Goal: Task Accomplishment & Management: Complete application form

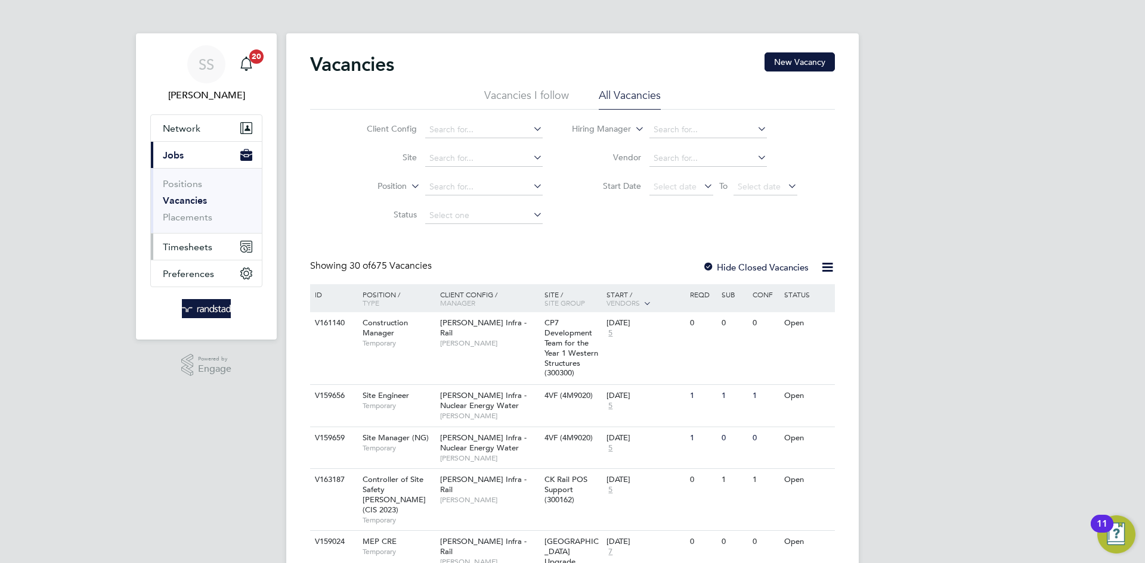
click at [190, 246] on span "Timesheets" at bounding box center [187, 246] width 49 height 11
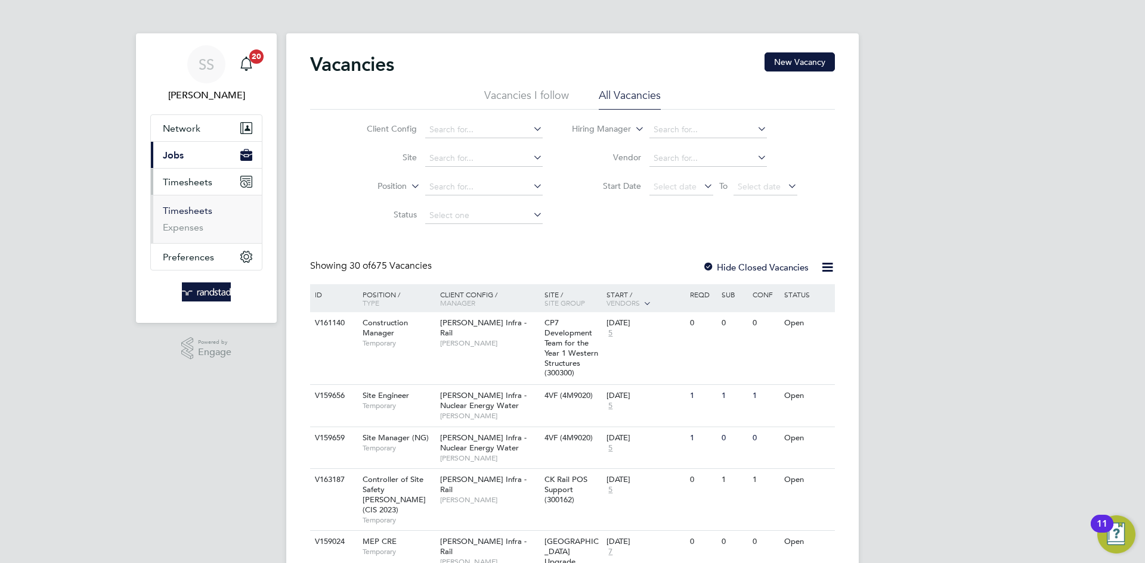
click at [183, 206] on link "Timesheets" at bounding box center [187, 210] width 49 height 11
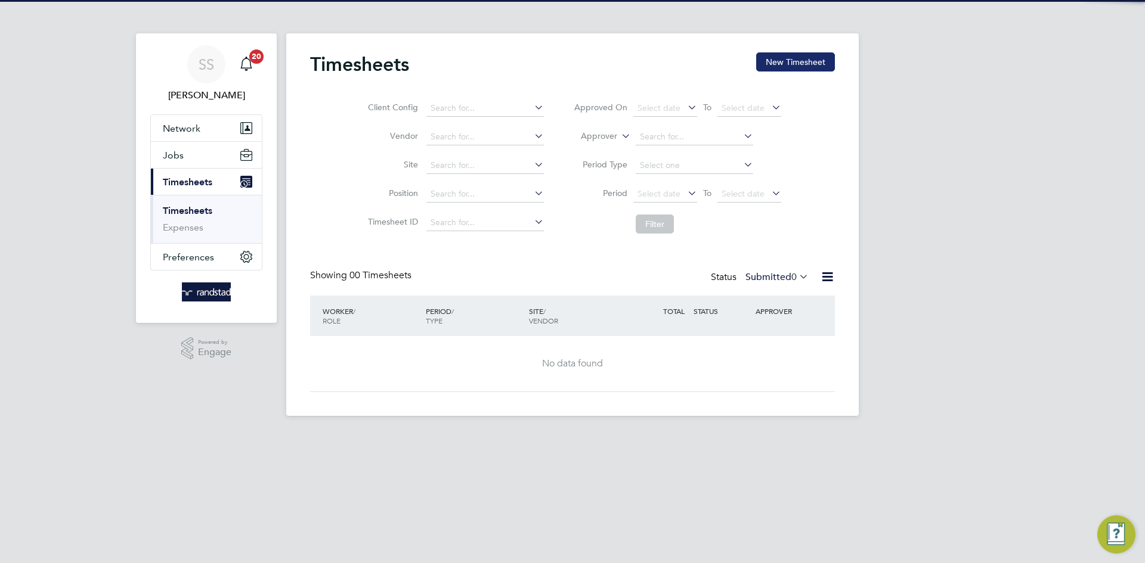
click at [792, 58] on button "New Timesheet" at bounding box center [795, 61] width 79 height 19
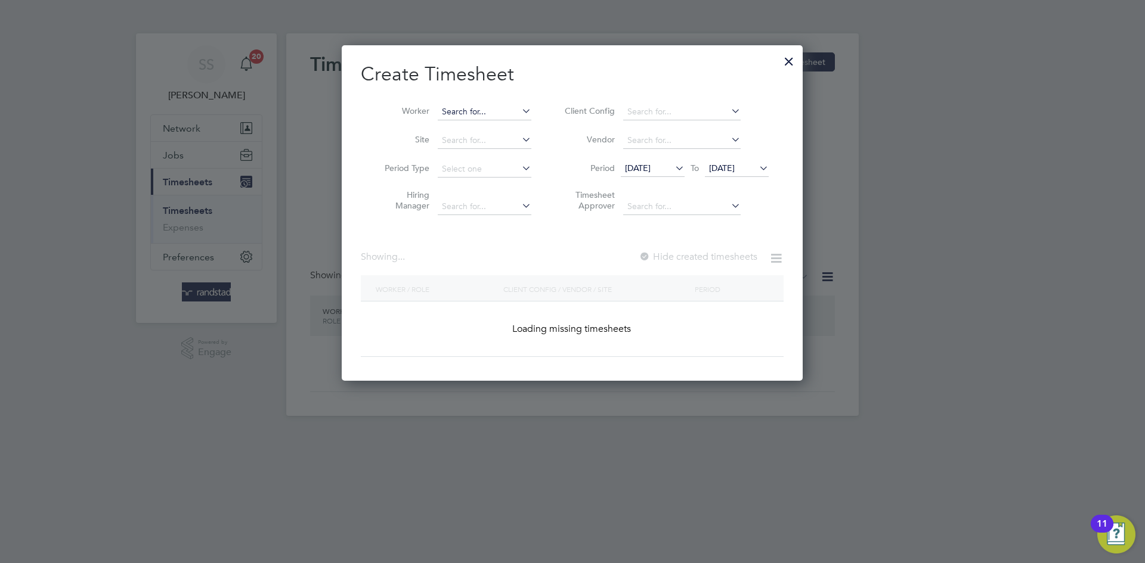
scroll to position [336, 461]
click at [466, 117] on input at bounding box center [485, 112] width 94 height 17
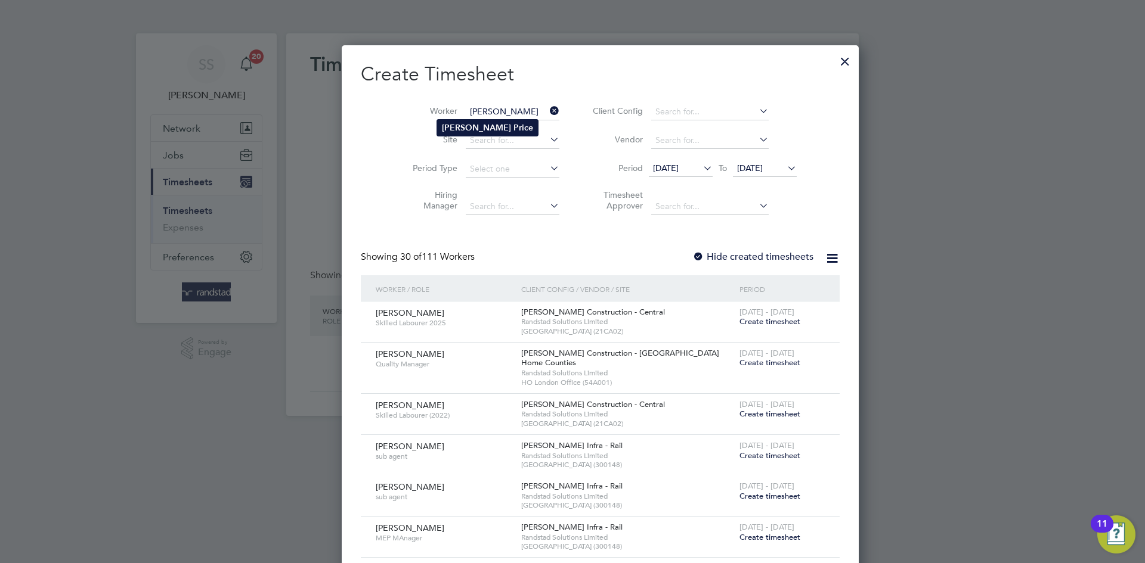
click at [513, 128] on b "Price" at bounding box center [523, 128] width 20 height 10
type input "[PERSON_NAME]"
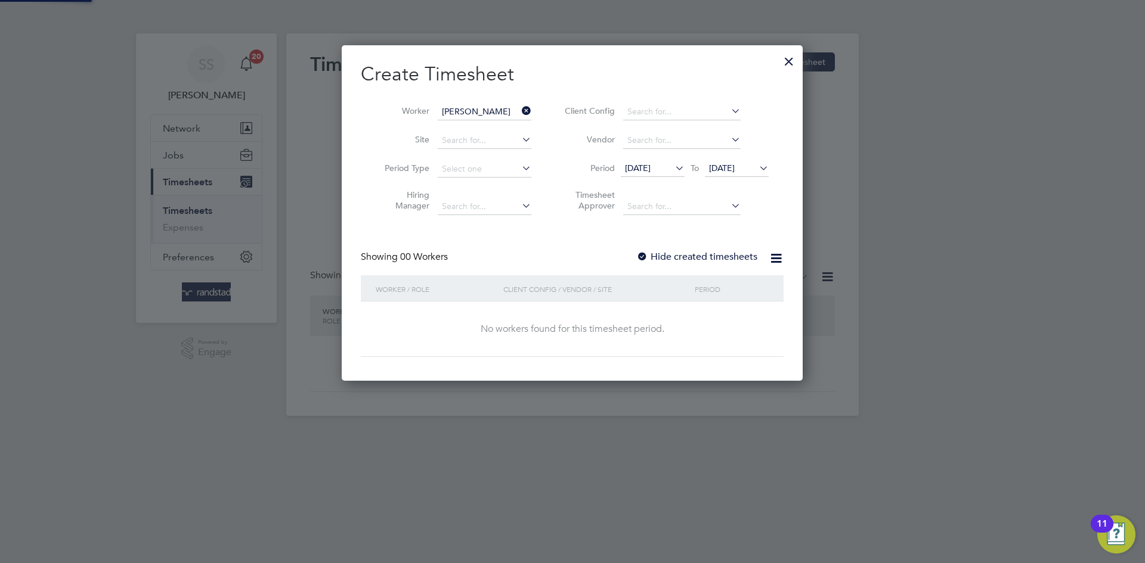
scroll to position [336, 461]
click at [720, 253] on label "Hide created timesheets" at bounding box center [696, 257] width 121 height 12
click at [734, 172] on span "[DATE]" at bounding box center [722, 168] width 26 height 11
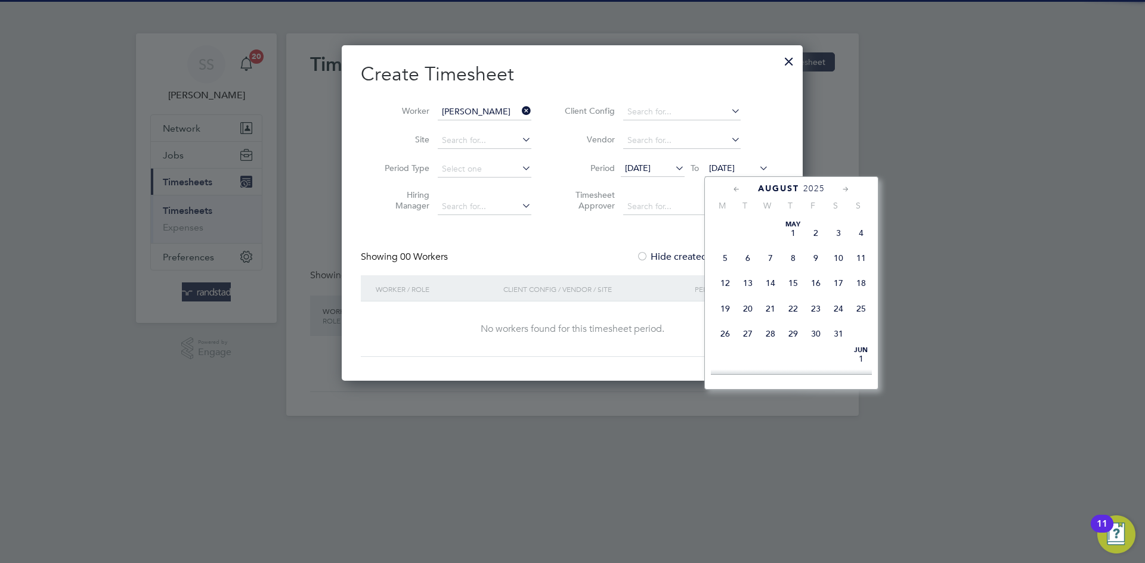
scroll to position [450, 0]
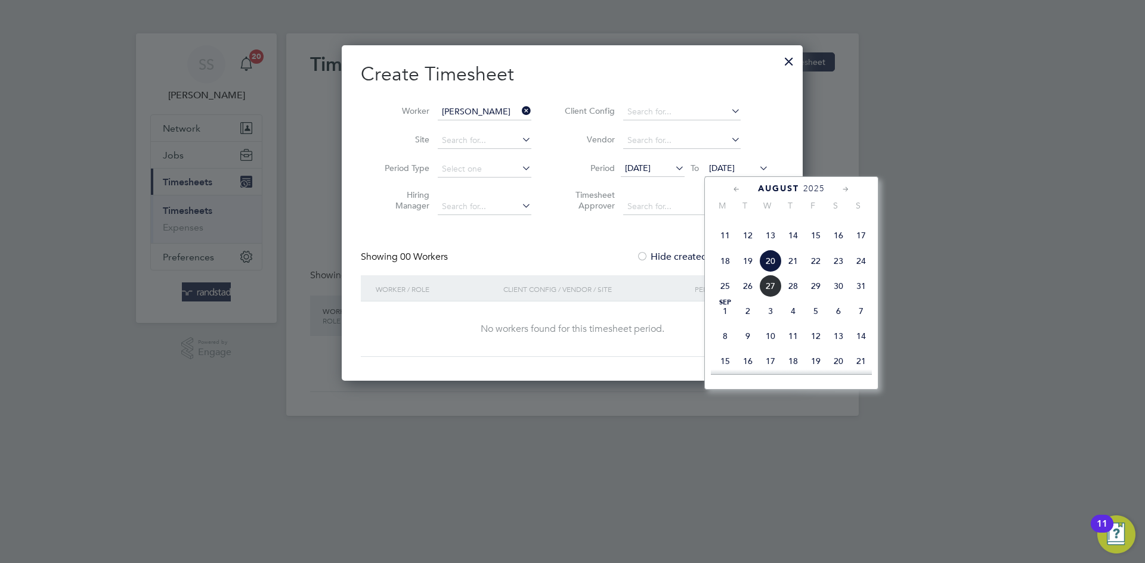
click at [763, 323] on span "3" at bounding box center [770, 311] width 23 height 23
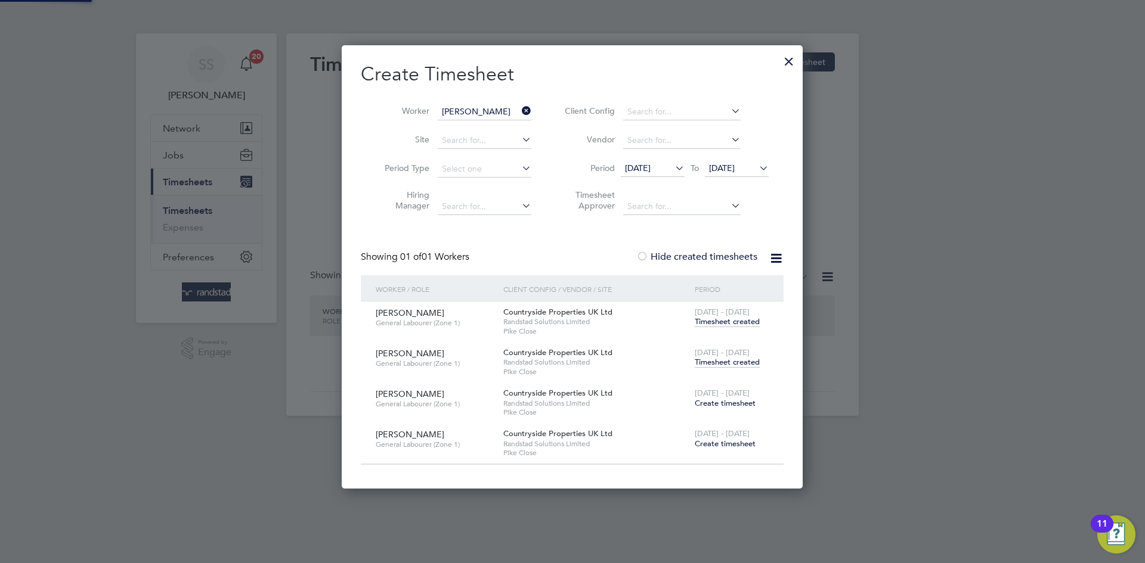
scroll to position [444, 461]
click at [707, 362] on span "Timesheet created" at bounding box center [727, 362] width 65 height 11
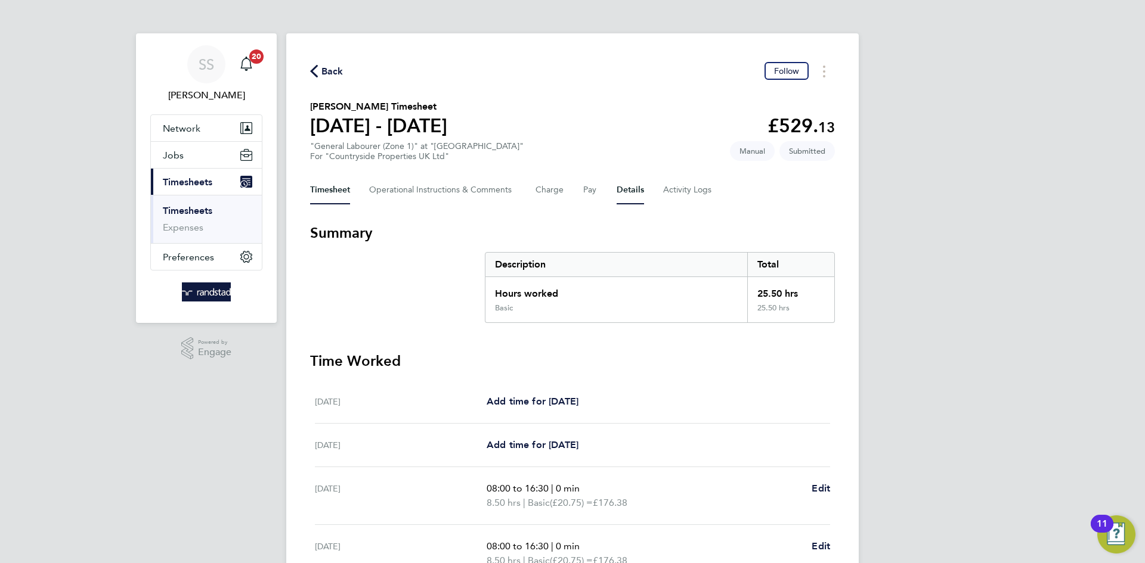
drag, startPoint x: 615, startPoint y: 181, endPoint x: 636, endPoint y: 184, distance: 21.1
click at [617, 185] on button "Details" at bounding box center [629, 190] width 27 height 29
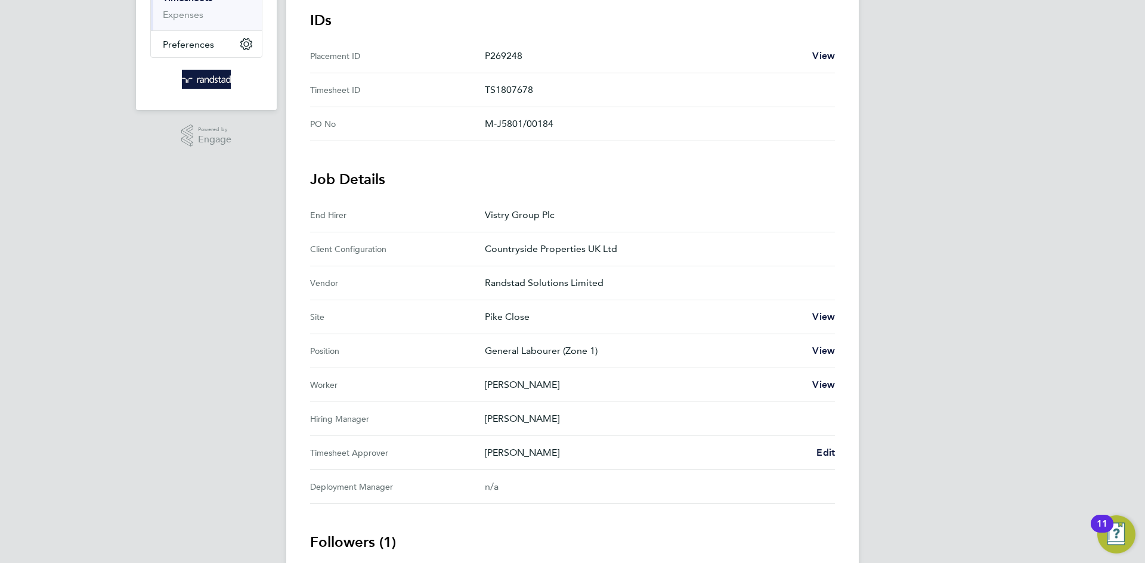
scroll to position [219, 0]
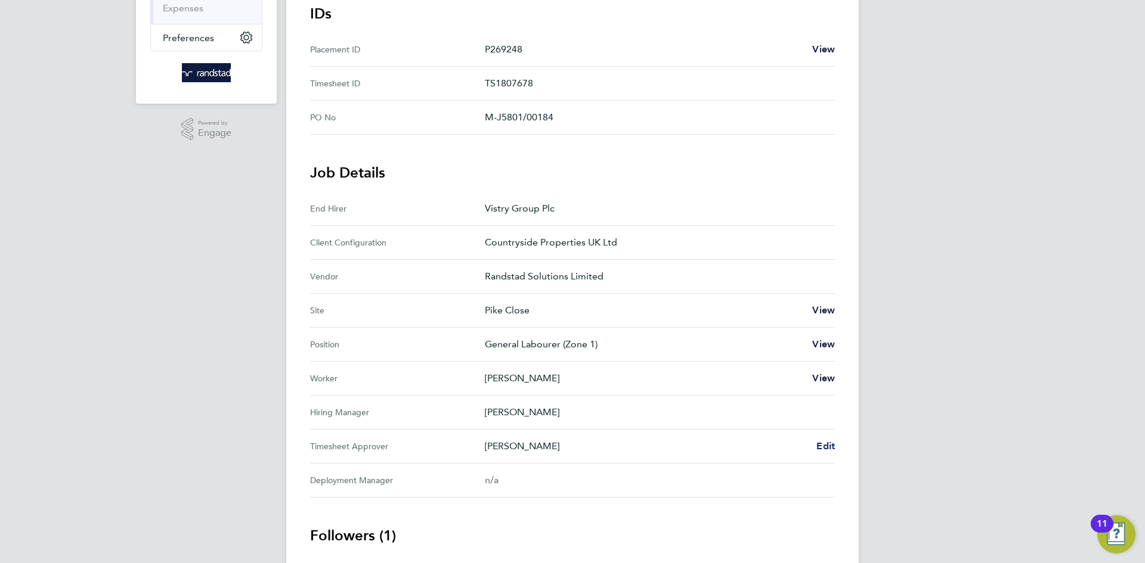
click at [830, 446] on span "Edit" at bounding box center [825, 446] width 18 height 11
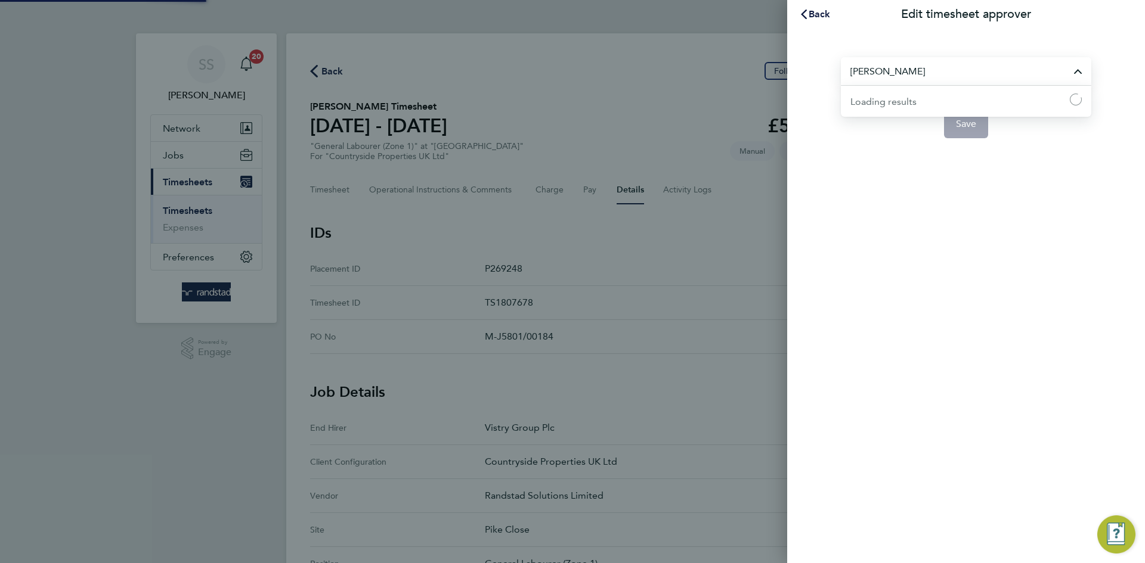
click at [922, 70] on input "[PERSON_NAME]" at bounding box center [966, 71] width 250 height 28
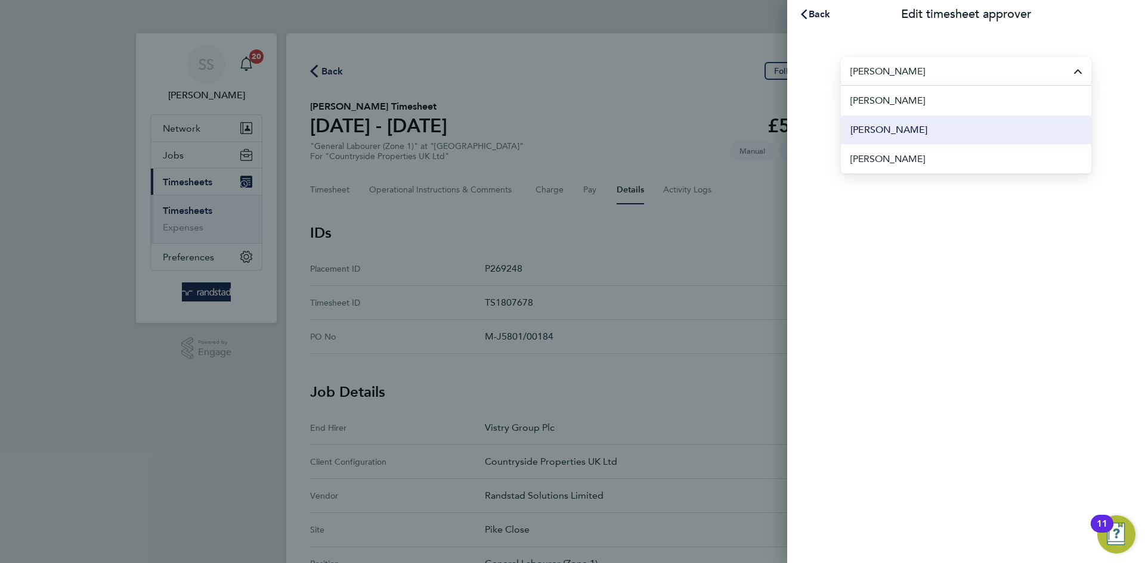
click at [997, 136] on li "[PERSON_NAME]" at bounding box center [966, 129] width 250 height 29
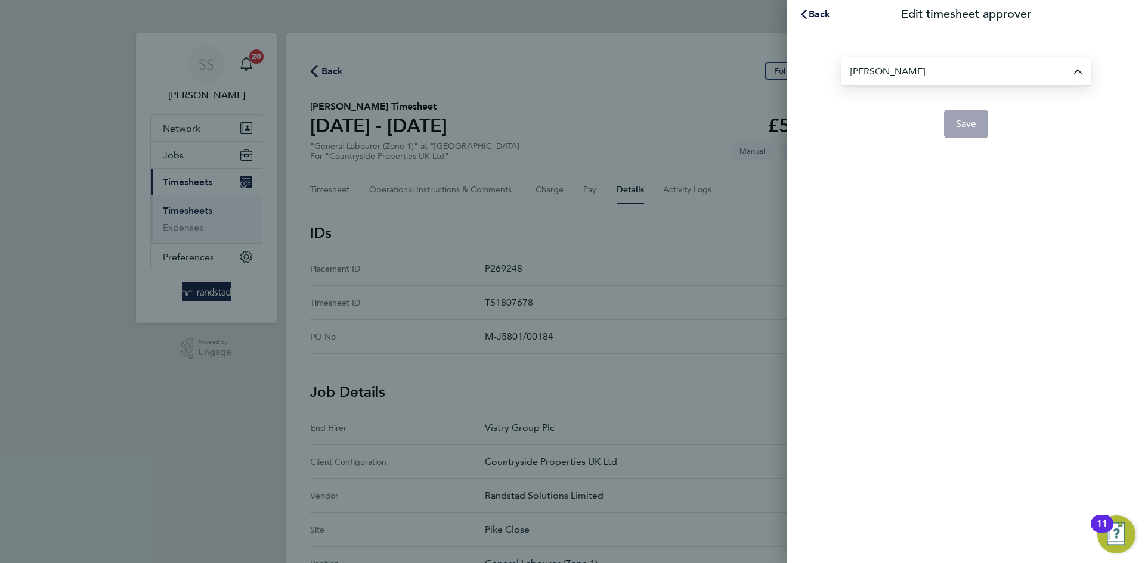
type input "[PERSON_NAME]"
click at [989, 137] on app-form-button "Save" at bounding box center [966, 124] width 250 height 29
click at [971, 132] on button "Save" at bounding box center [966, 124] width 45 height 29
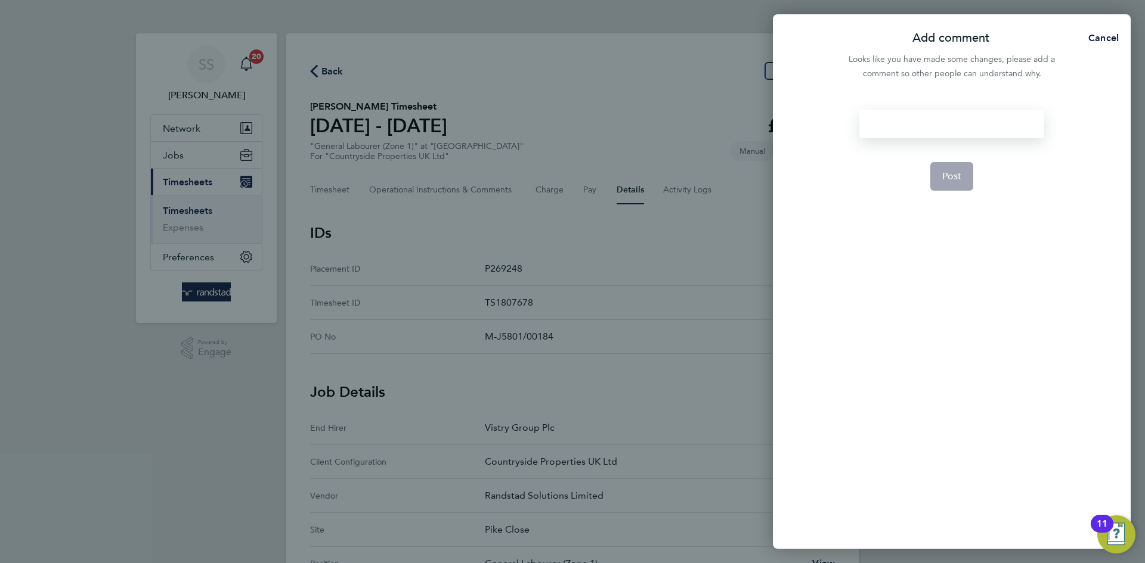
click at [971, 132] on div at bounding box center [951, 124] width 184 height 29
click at [965, 168] on button "Post" at bounding box center [952, 176] width 44 height 29
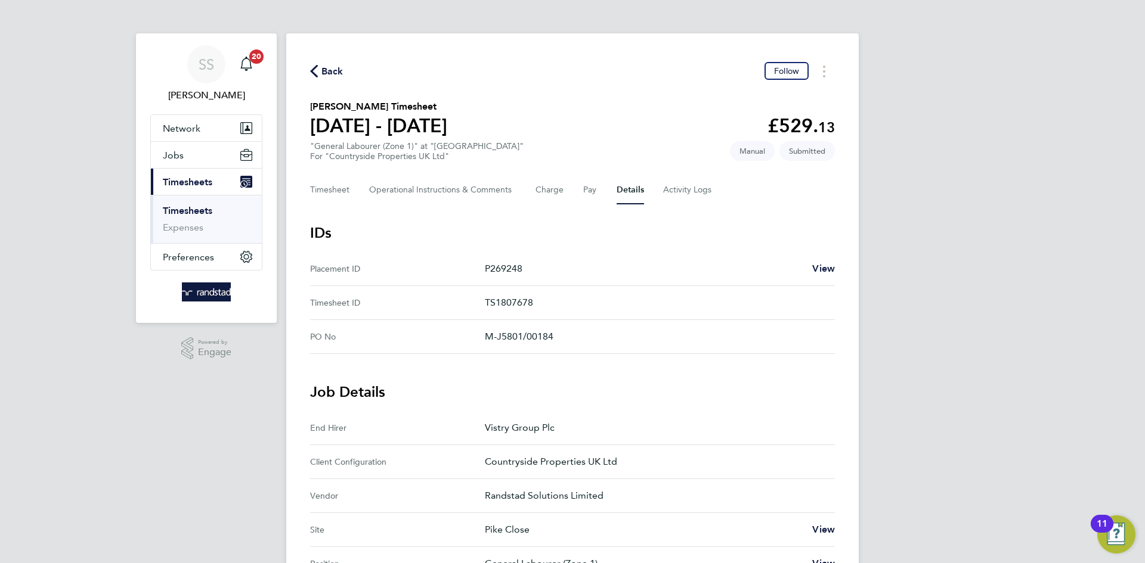
drag, startPoint x: 605, startPoint y: 92, endPoint x: 598, endPoint y: 93, distance: 7.3
click at [598, 93] on div "Back Follow [PERSON_NAME] Timesheet [DATE] - [DATE] £529. 13 "General Labourer …" at bounding box center [572, 457] width 572 height 848
click at [336, 187] on button "Timesheet" at bounding box center [330, 190] width 40 height 29
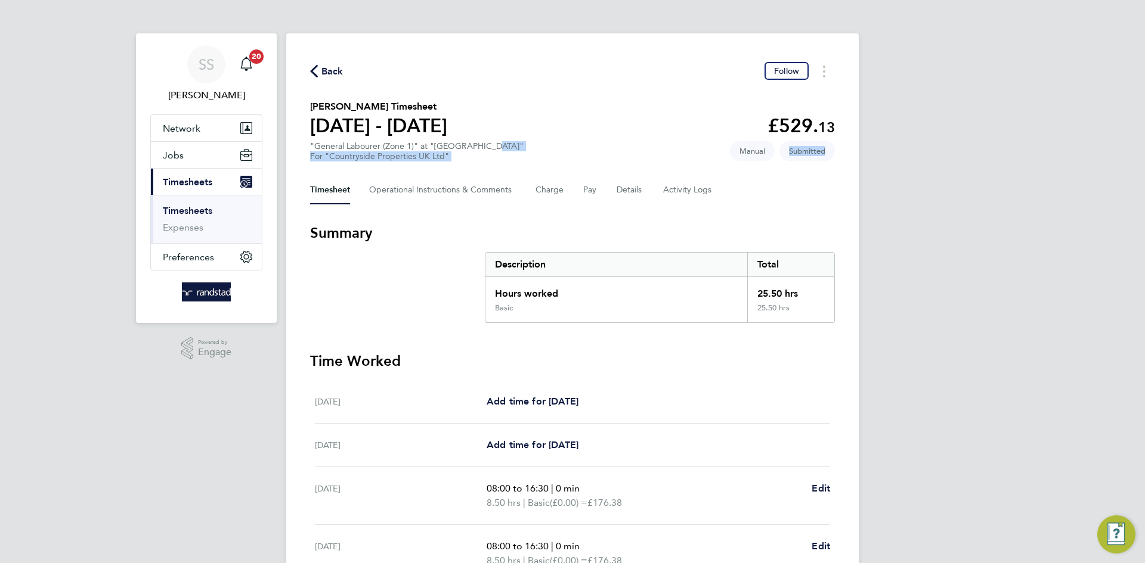
click at [566, 111] on section "[PERSON_NAME] Timesheet [DATE] - [DATE] £529. 13 "General Labourer (Zone 1)" at…" at bounding box center [572, 131] width 525 height 62
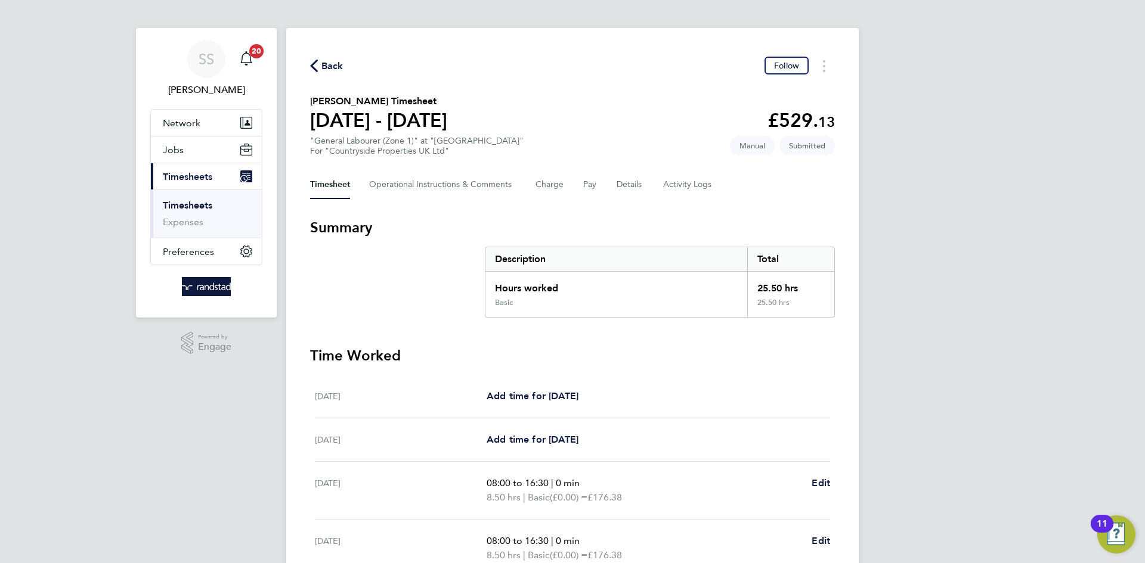
scroll to position [12, 0]
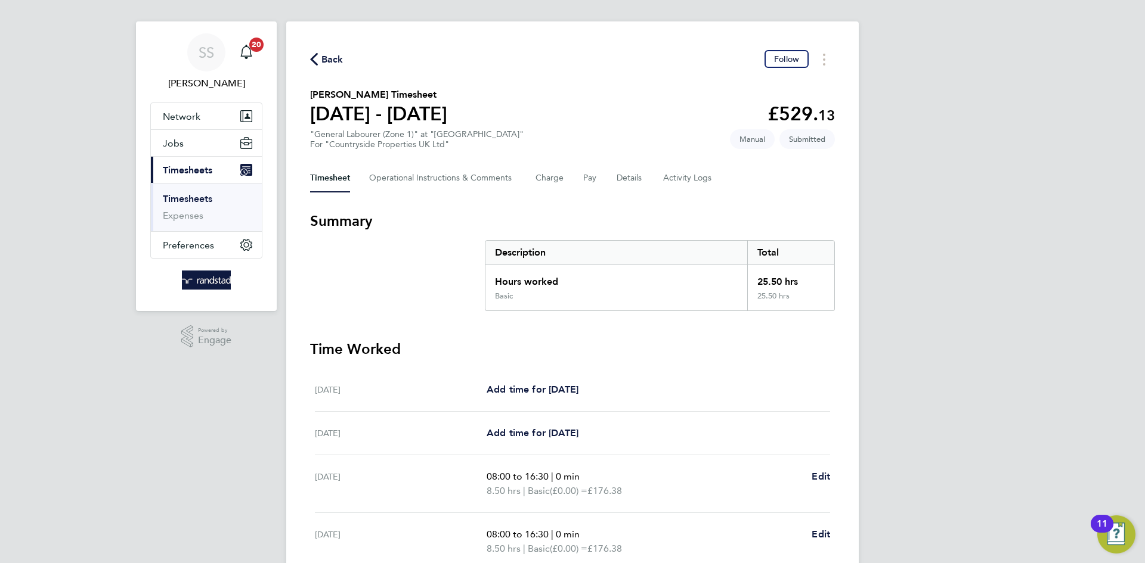
click at [566, 111] on section "[PERSON_NAME] Timesheet [DATE] - [DATE] £529. 13 "General Labourer (Zone 1)" at…" at bounding box center [572, 119] width 525 height 62
click at [201, 198] on link "Timesheets" at bounding box center [187, 198] width 49 height 11
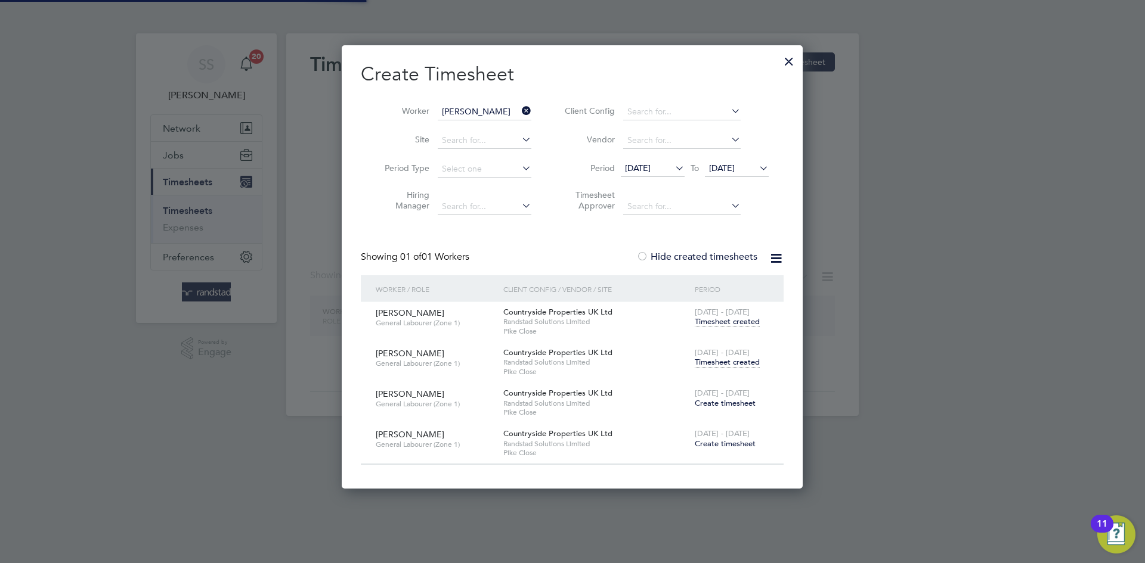
scroll to position [444, 461]
click at [479, 110] on input "[PERSON_NAME]" at bounding box center [485, 112] width 94 height 17
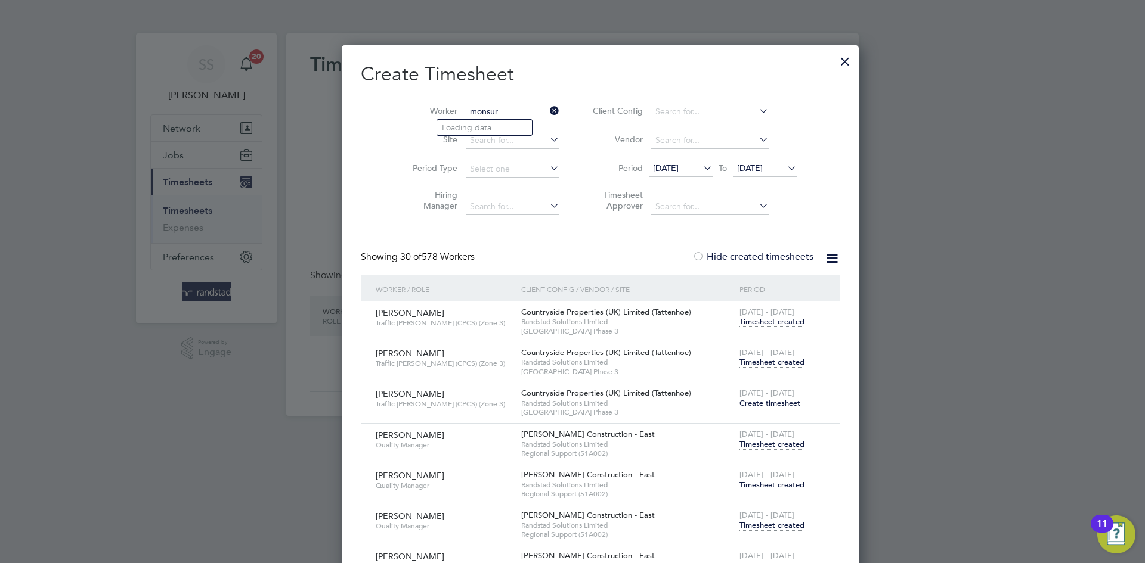
scroll to position [5284, 470]
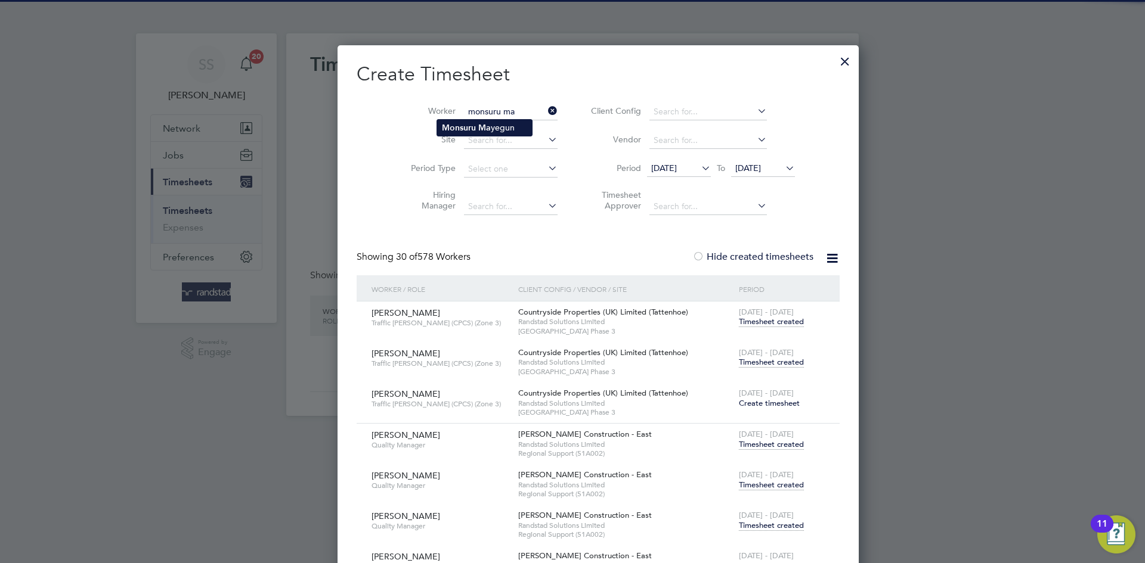
click at [500, 129] on li "Monsuru Ma yegun" at bounding box center [484, 128] width 95 height 16
type input "Monsuru Mayegun"
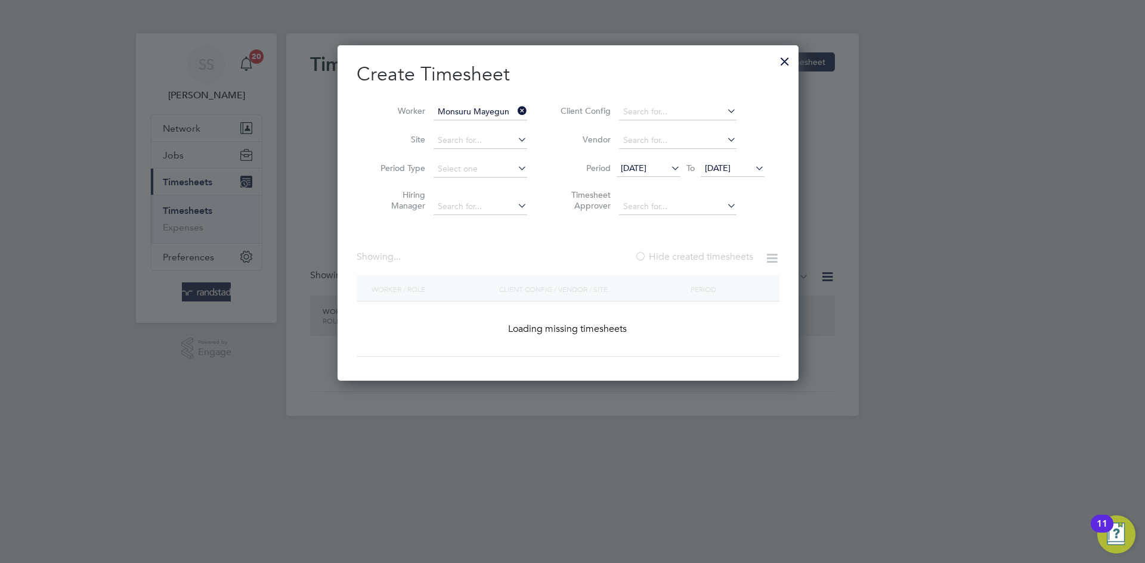
scroll to position [336, 461]
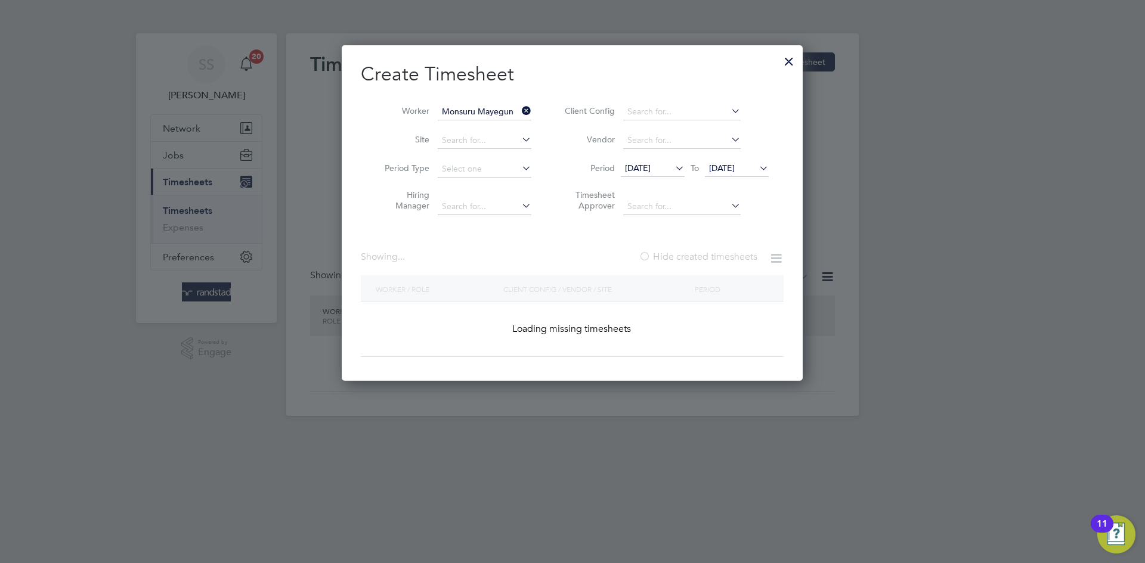
click at [590, 72] on h2 "Create Timesheet" at bounding box center [572, 74] width 423 height 25
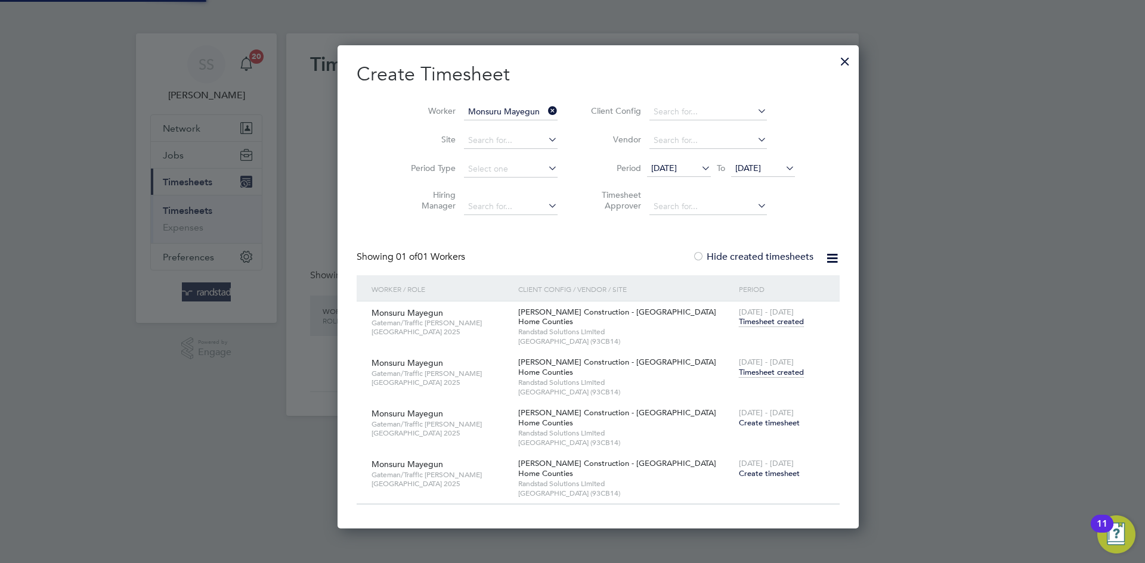
scroll to position [484, 470]
click at [747, 364] on span "[DATE] - [DATE]" at bounding box center [766, 362] width 55 height 10
click at [739, 372] on span "Timesheet created" at bounding box center [771, 372] width 65 height 11
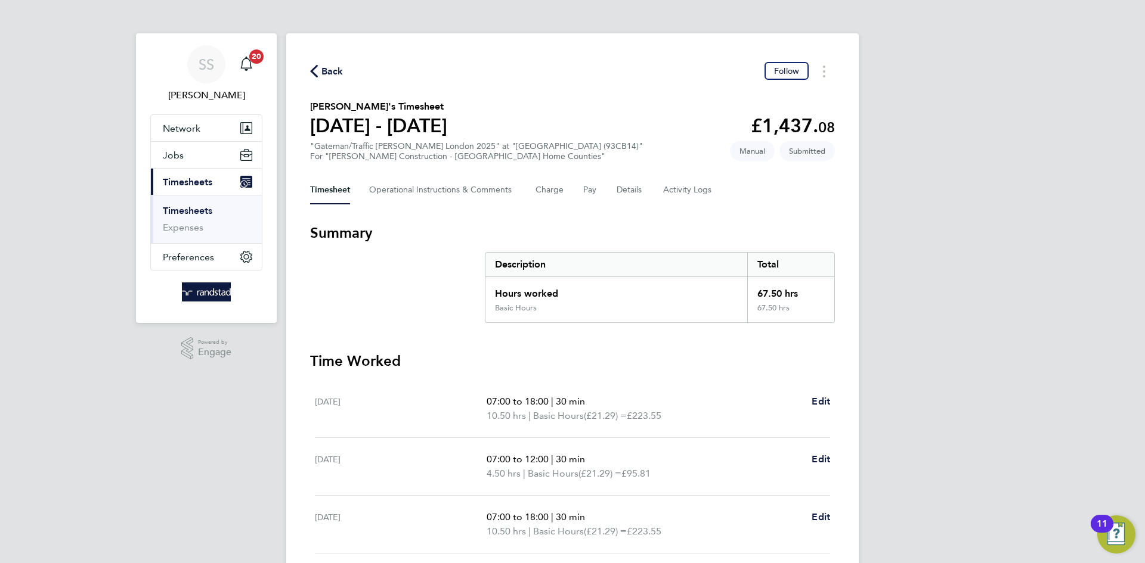
click at [615, 190] on div "Timesheet Operational Instructions & Comments Charge Pay Details Activity Logs" at bounding box center [572, 190] width 525 height 29
click at [628, 186] on button "Details" at bounding box center [629, 190] width 27 height 29
click at [636, 71] on div "Back Follow" at bounding box center [572, 71] width 525 height 18
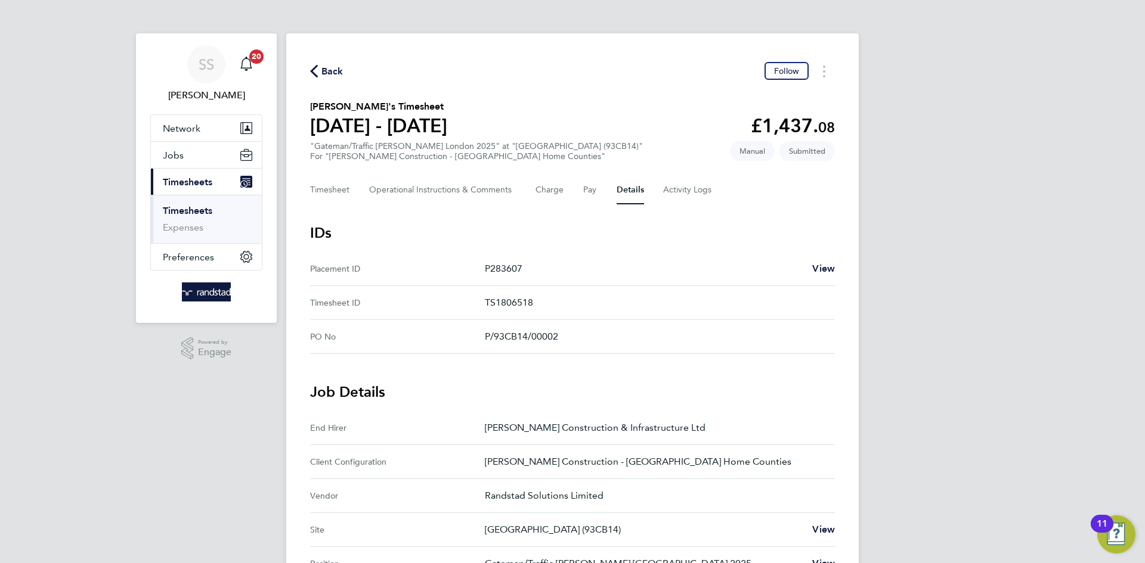
click at [552, 105] on section "[PERSON_NAME]'s Timesheet [DATE] - [DATE] £1,437. 08 "Gateman/Traffic [PERSON_N…" at bounding box center [572, 131] width 525 height 62
click at [336, 65] on span "Back" at bounding box center [332, 71] width 22 height 14
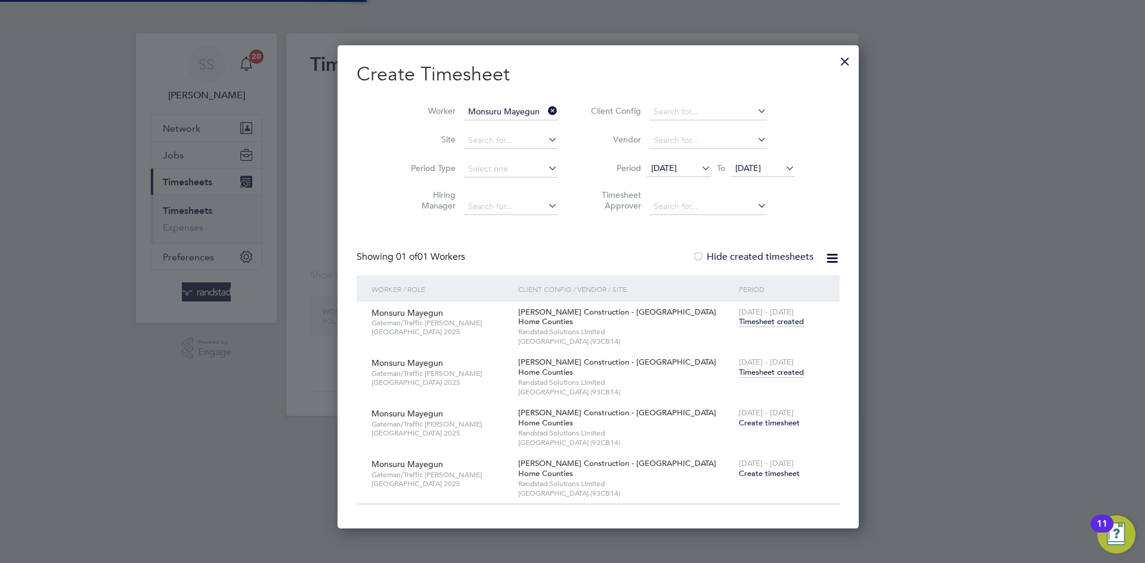
scroll to position [484, 470]
click at [466, 108] on input at bounding box center [511, 112] width 94 height 17
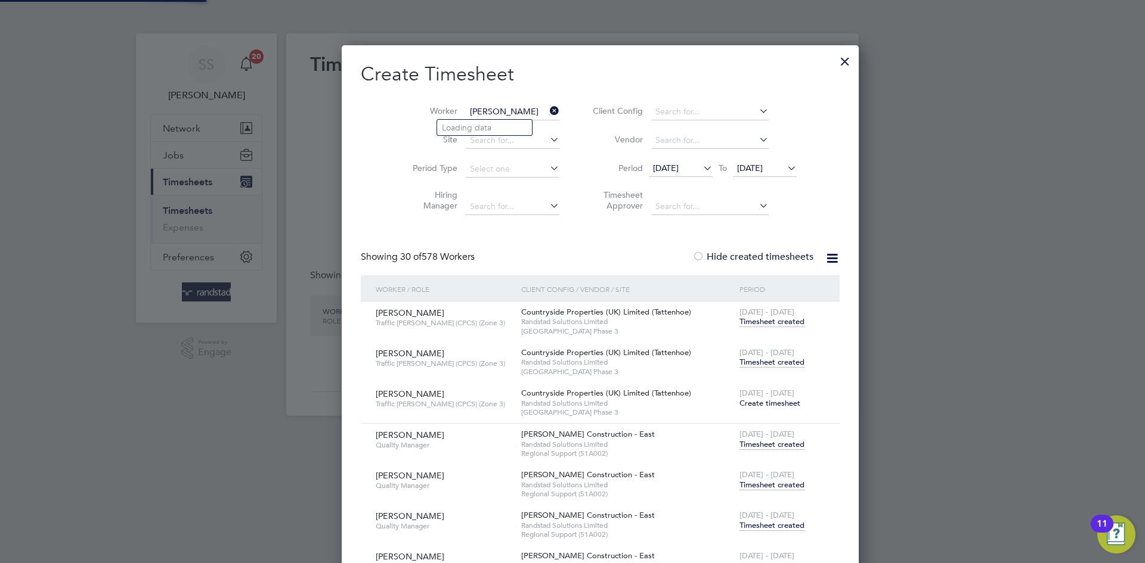
scroll to position [5284, 470]
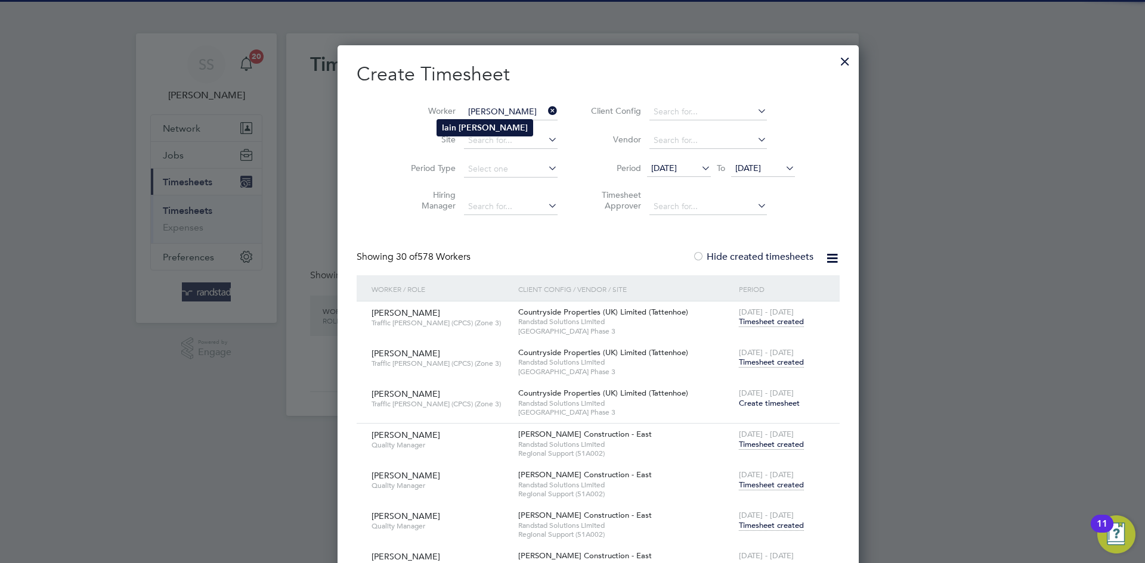
click at [486, 132] on li "[PERSON_NAME]" at bounding box center [484, 128] width 95 height 16
type input "[PERSON_NAME]"
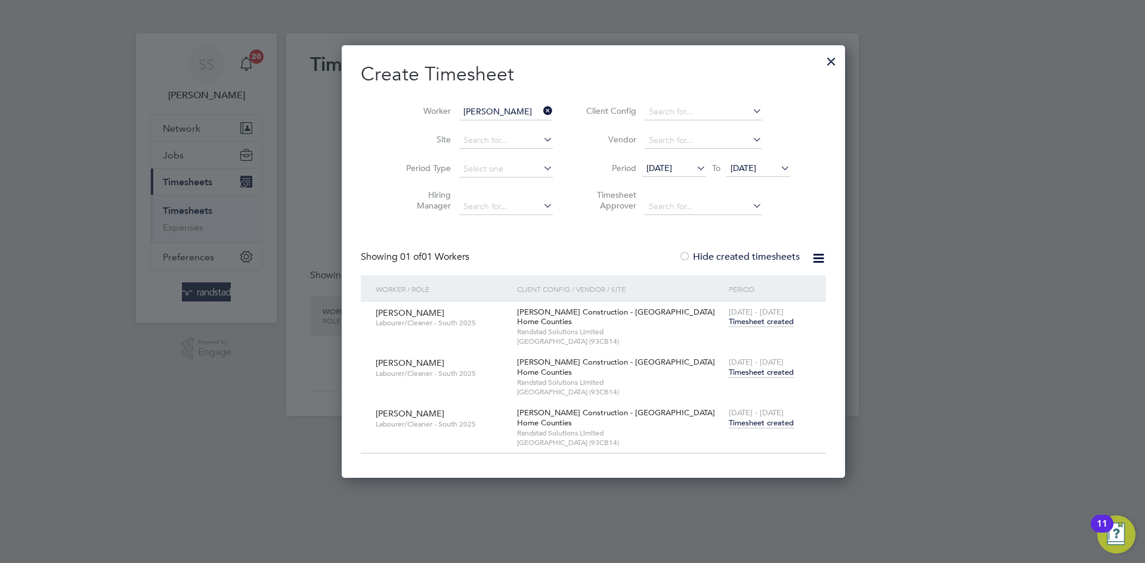
scroll to position [433, 461]
click at [597, 72] on h2 "Create Timesheet" at bounding box center [593, 74] width 465 height 25
click at [744, 378] on div "[DATE] - [DATE] Timesheet created" at bounding box center [770, 368] width 88 height 32
click at [746, 371] on span "Timesheet created" at bounding box center [760, 372] width 65 height 11
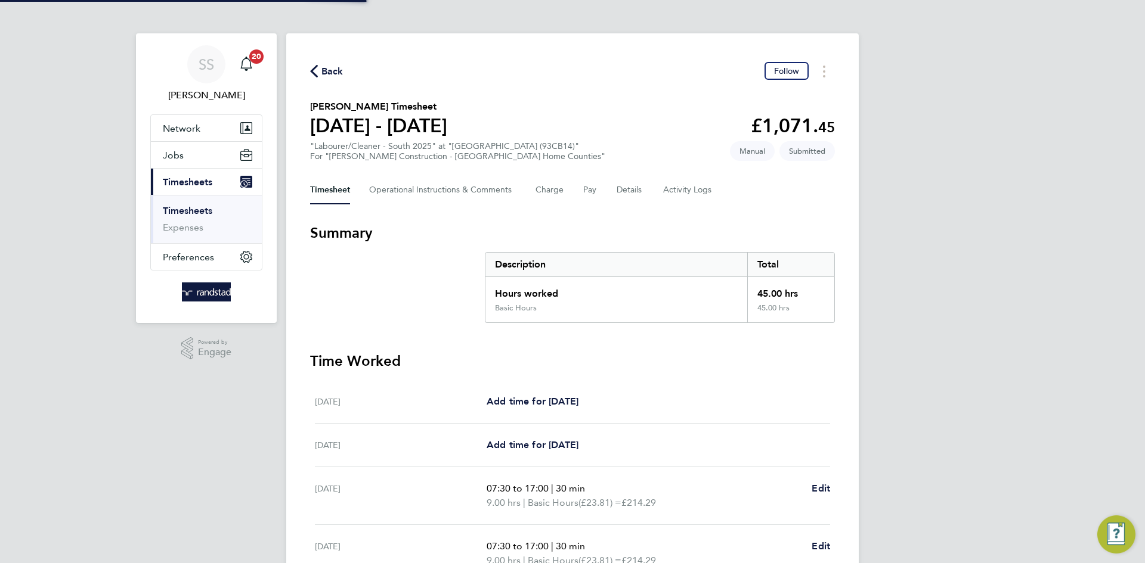
click at [620, 104] on section "[PERSON_NAME] Timesheet [DATE] - [DATE] £1,071. 45 "Labourer/Cleaner - South 20…" at bounding box center [572, 131] width 525 height 62
click at [622, 188] on button "Details" at bounding box center [629, 190] width 27 height 29
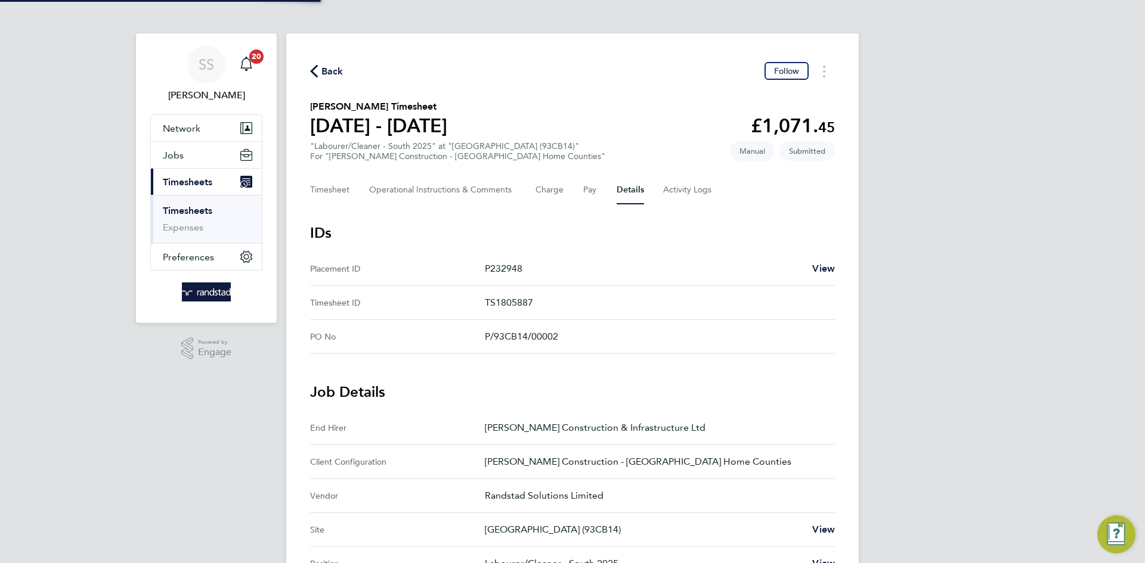
click at [643, 129] on section "[PERSON_NAME] Timesheet [DATE] - [DATE] £1,071. 45 "Labourer/Cleaner - South 20…" at bounding box center [572, 131] width 525 height 62
click at [316, 69] on icon "button" at bounding box center [314, 71] width 8 height 13
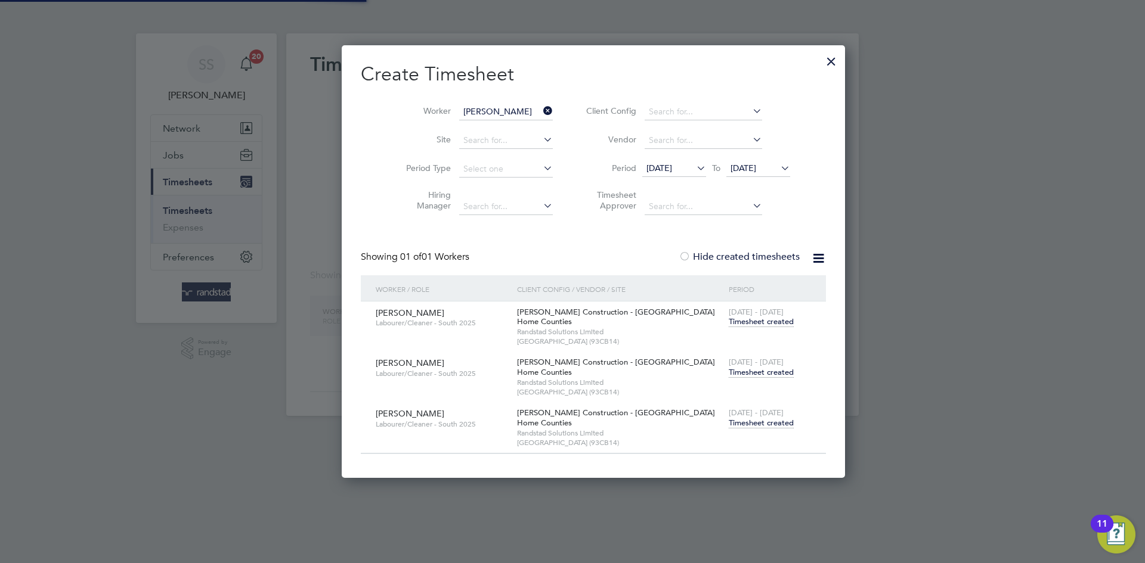
scroll to position [433, 461]
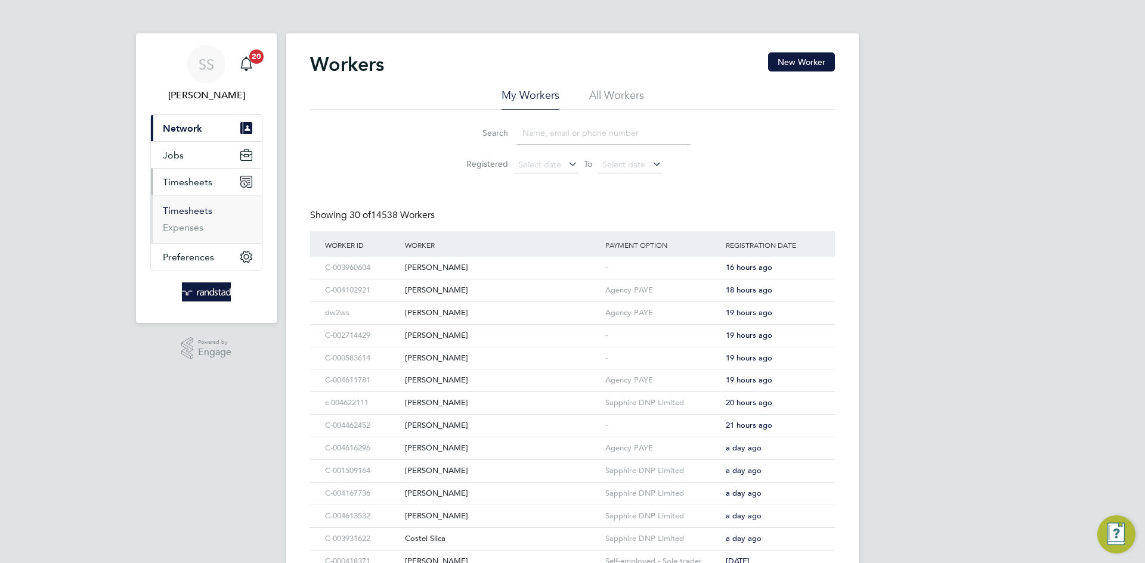
click at [194, 206] on link "Timesheets" at bounding box center [187, 210] width 49 height 11
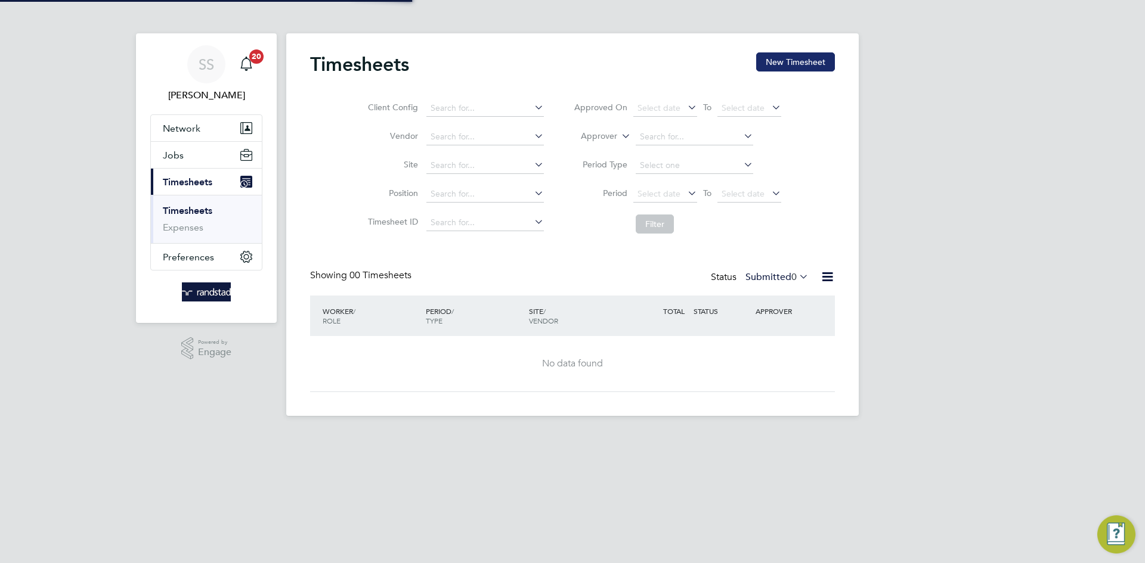
click at [775, 62] on button "New Timesheet" at bounding box center [795, 61] width 79 height 19
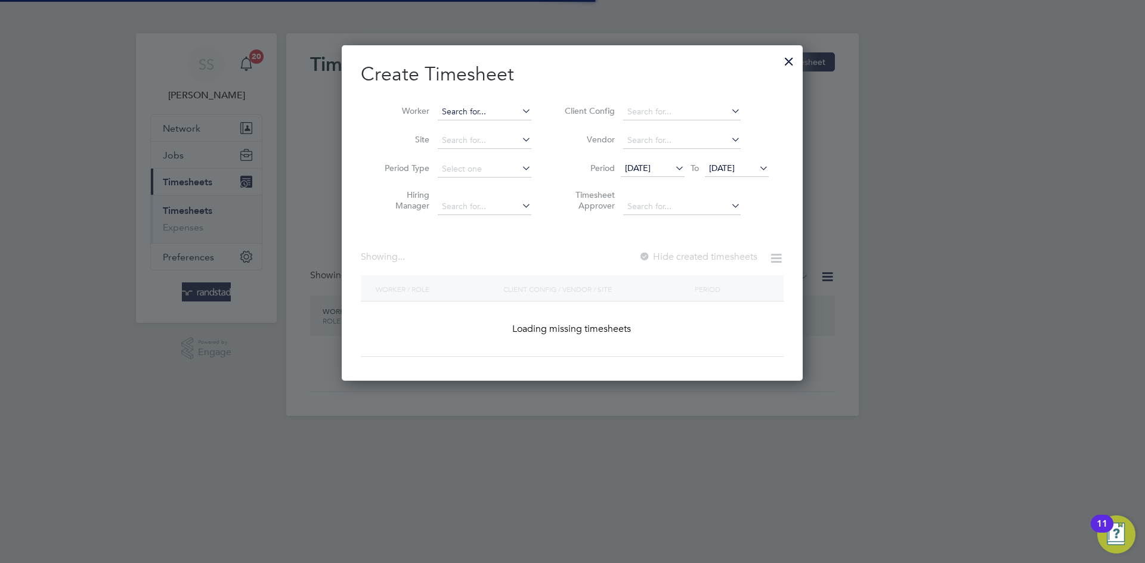
scroll to position [336, 461]
click at [516, 113] on input at bounding box center [485, 112] width 94 height 17
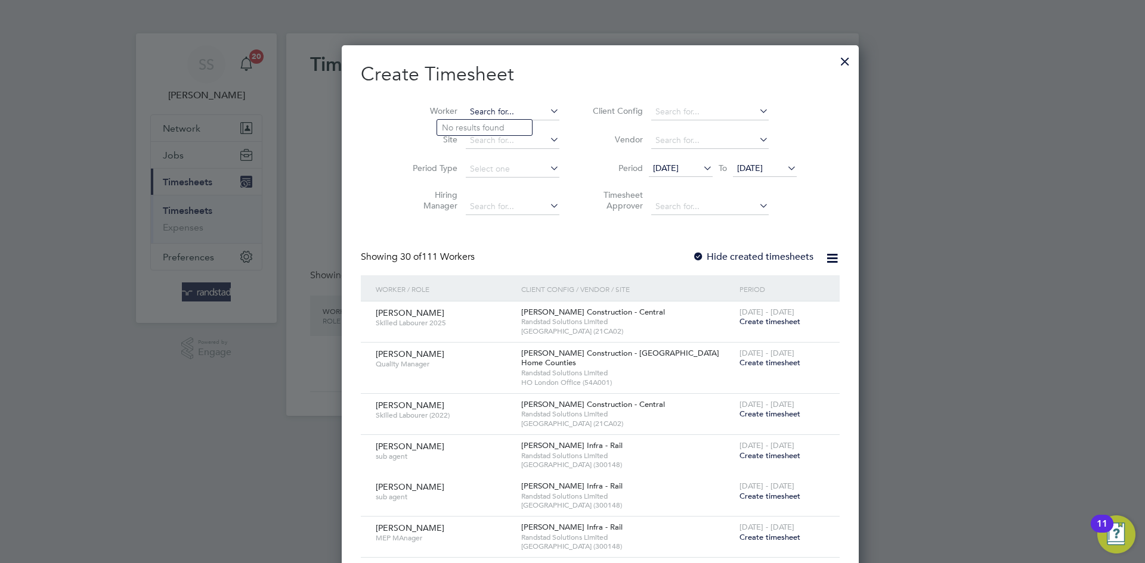
scroll to position [2312, 461]
click at [517, 130] on li "Fran Price" at bounding box center [487, 128] width 101 height 16
type input "[PERSON_NAME]"
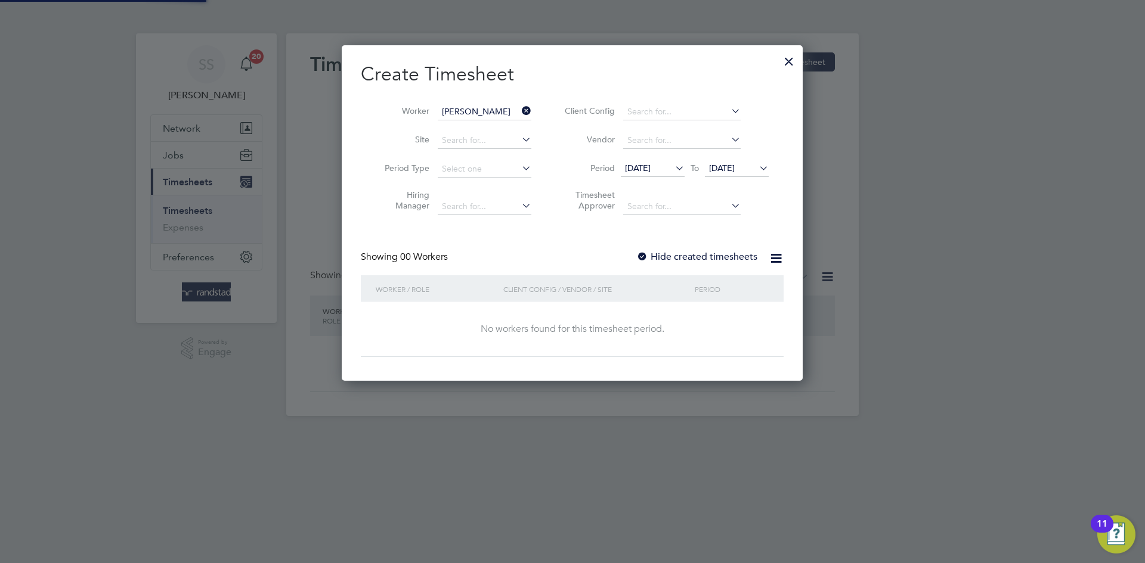
click at [580, 70] on h2 "Create Timesheet" at bounding box center [572, 74] width 423 height 25
click at [721, 257] on label "Hide created timesheets" at bounding box center [696, 257] width 121 height 12
click at [734, 169] on span "[DATE]" at bounding box center [722, 168] width 26 height 11
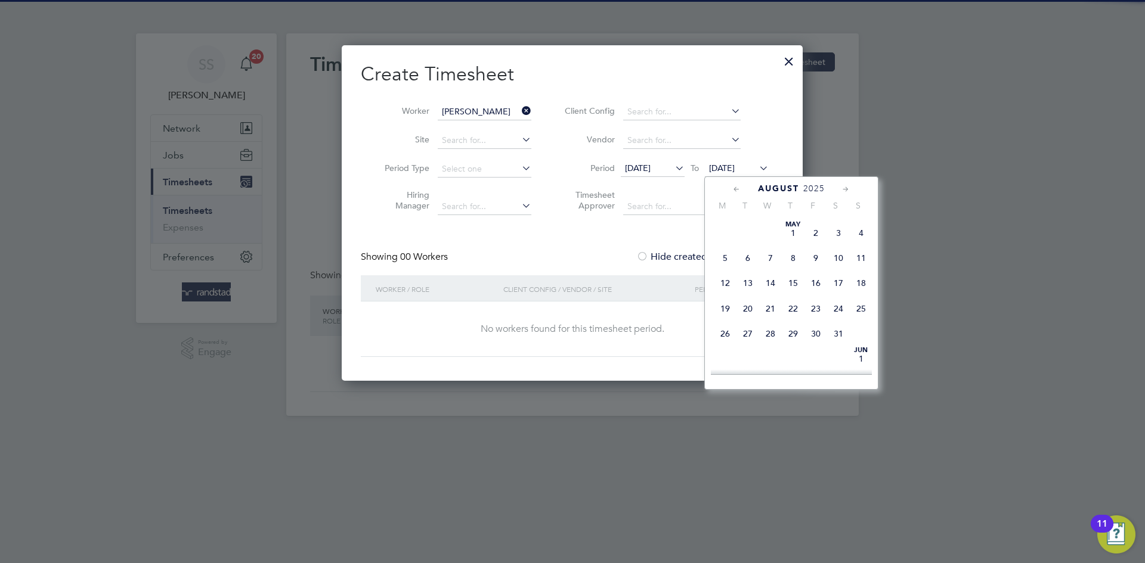
scroll to position [450, 0]
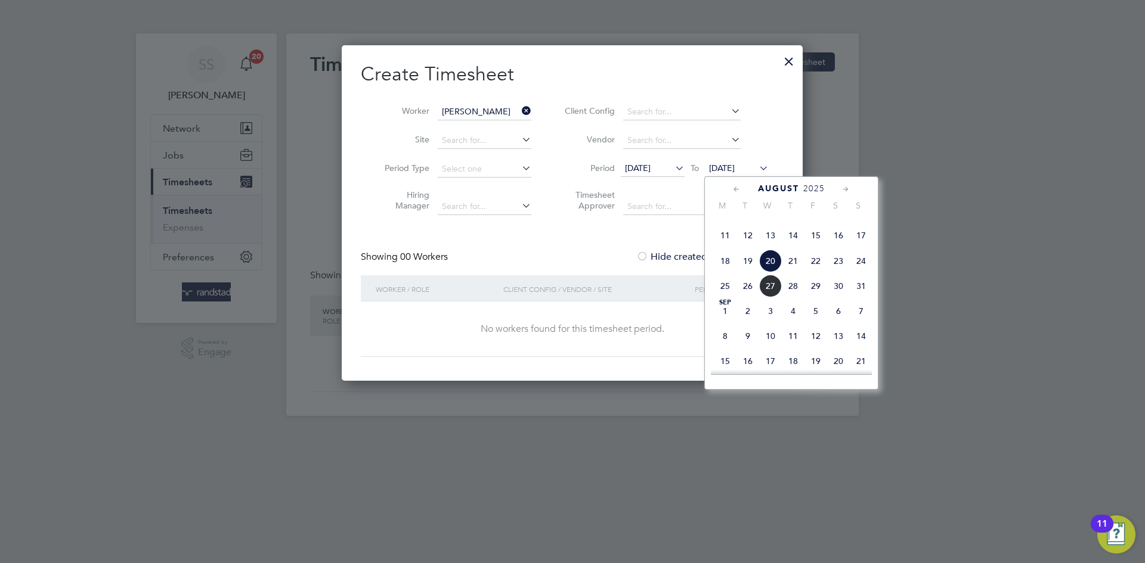
click at [782, 297] on span "28" at bounding box center [793, 286] width 23 height 23
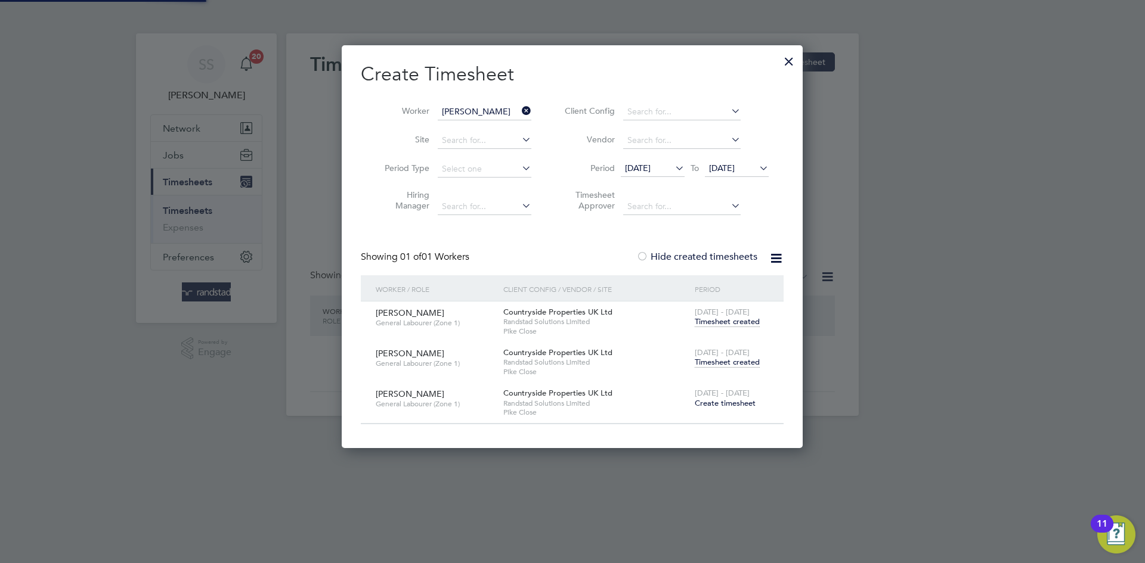
scroll to position [402, 461]
click at [707, 356] on span "[DATE] - [DATE]" at bounding box center [722, 353] width 55 height 10
click at [706, 358] on span "Timesheet created" at bounding box center [727, 362] width 65 height 11
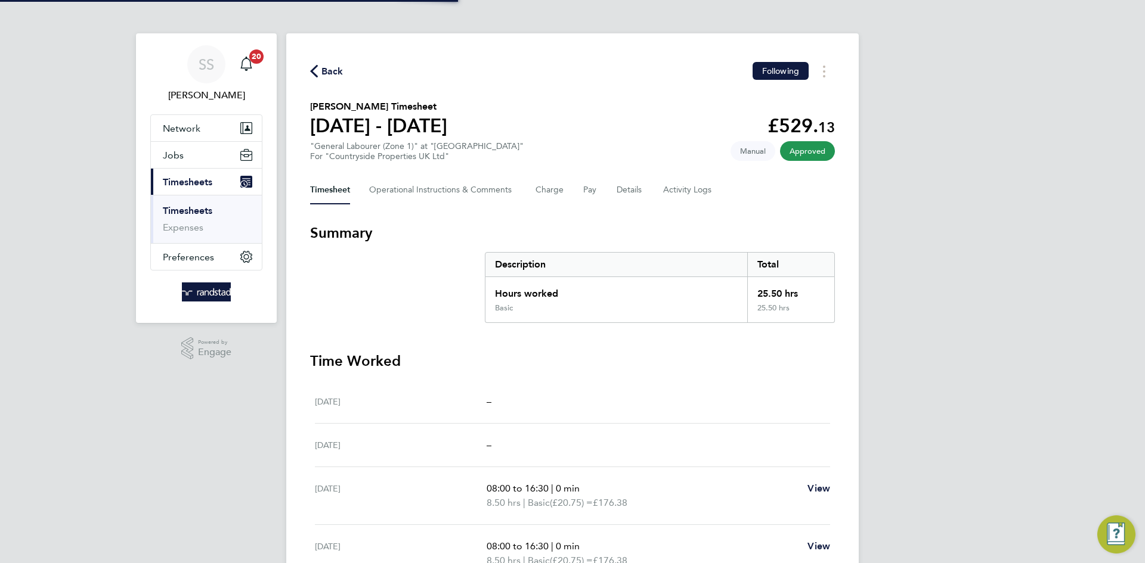
click at [616, 116] on section "Fran Price's Timesheet 18 - 24 Aug 2025 £529. 13 "General Labourer (Zone 1)" at…" at bounding box center [572, 131] width 525 height 62
